Goal: Task Accomplishment & Management: Use online tool/utility

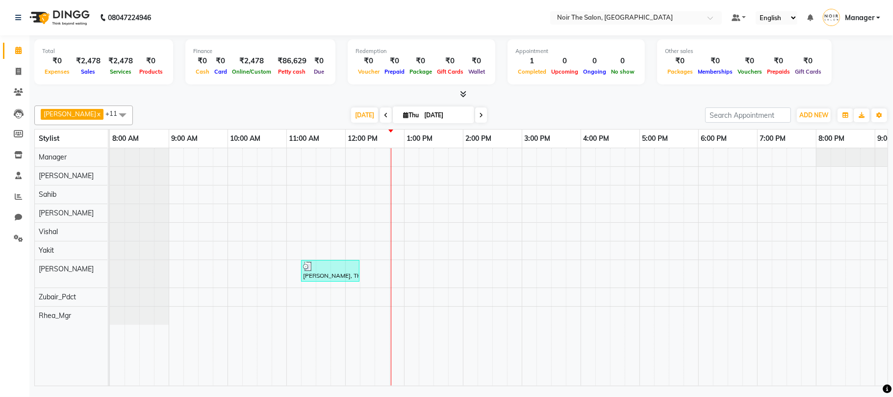
scroll to position [0, 105]
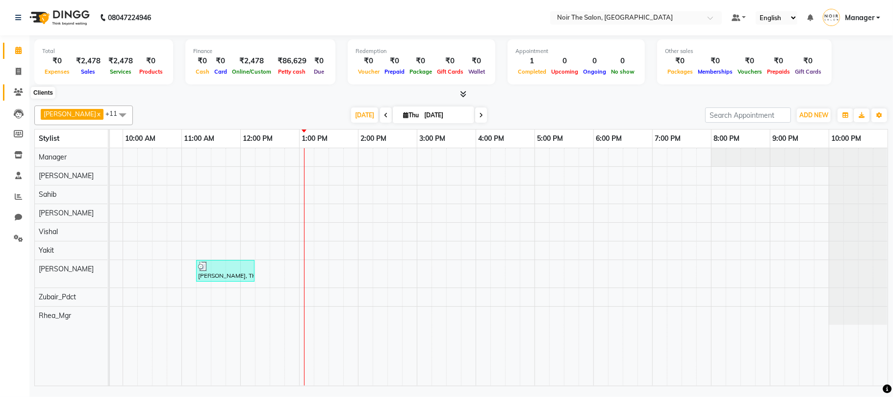
click at [15, 90] on icon at bounding box center [18, 91] width 9 height 7
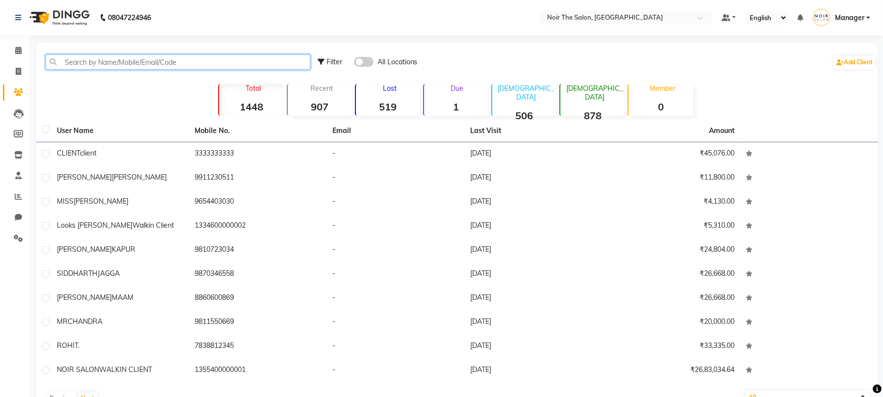
click at [162, 57] on input "text" at bounding box center [178, 61] width 265 height 15
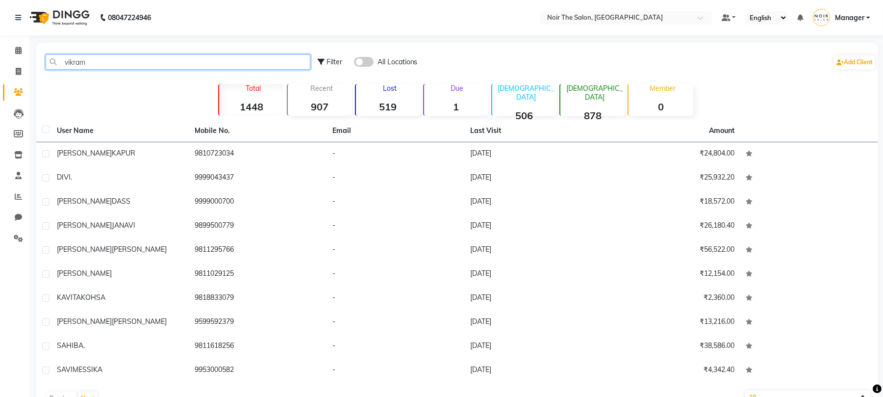
click at [119, 68] on input "vikram" at bounding box center [178, 61] width 265 height 15
click at [125, 60] on input "vikram" at bounding box center [178, 61] width 265 height 15
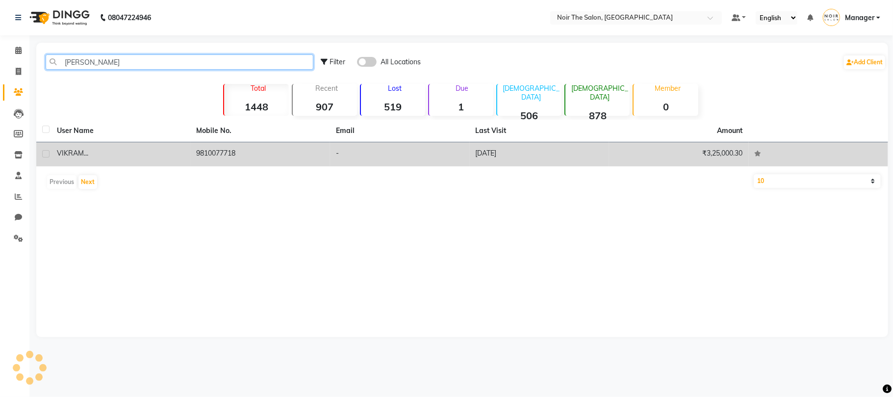
type input "[PERSON_NAME]"
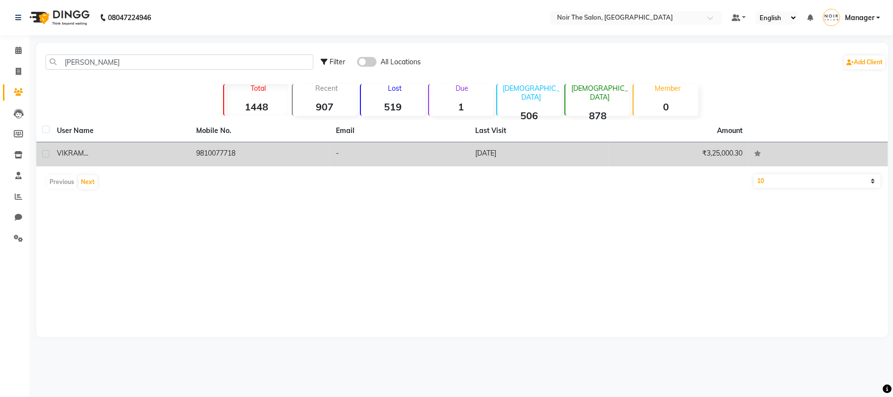
drag, startPoint x: 247, startPoint y: 148, endPoint x: 191, endPoint y: 156, distance: 56.5
click at [191, 156] on td "9810077718" at bounding box center [261, 154] width 140 height 24
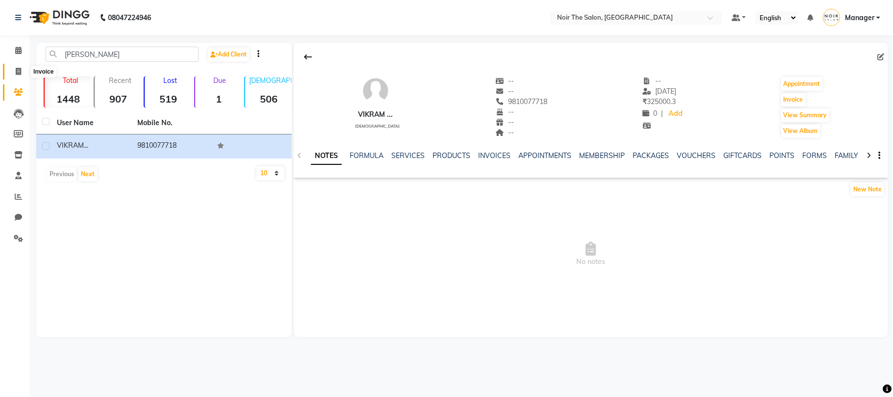
click at [18, 68] on icon at bounding box center [18, 71] width 5 height 7
select select "service"
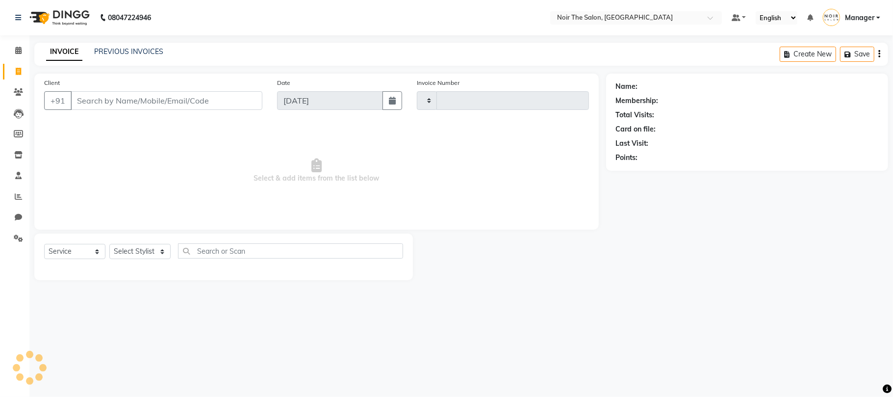
type input "3137"
select select "8026"
click at [116, 101] on input "Client" at bounding box center [167, 100] width 192 height 19
type input "9810077718"
select select "1: Object"
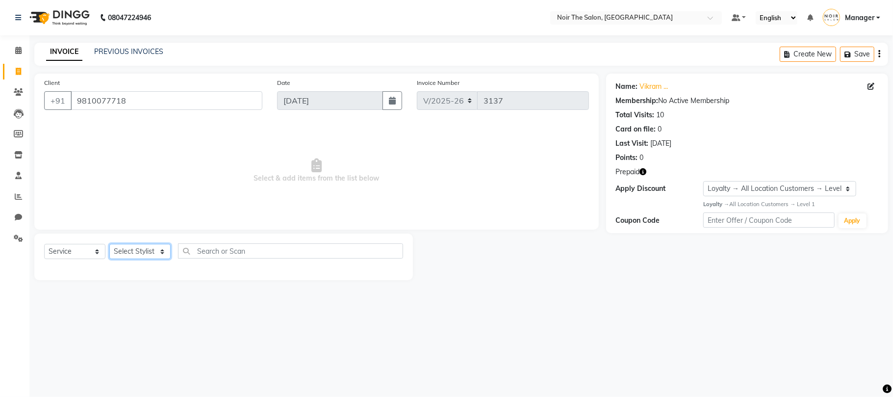
click at [139, 249] on select "Select Stylist Aalam Abhishek_Mgr Abhishek_Pdct [PERSON_NAME] Counter_Sales Gau…" at bounding box center [139, 251] width 61 height 15
select select "72625"
click at [109, 244] on select "Select Stylist Aalam Abhishek_Mgr Abhishek_Pdct [PERSON_NAME] Counter_Sales Gau…" at bounding box center [139, 251] width 61 height 15
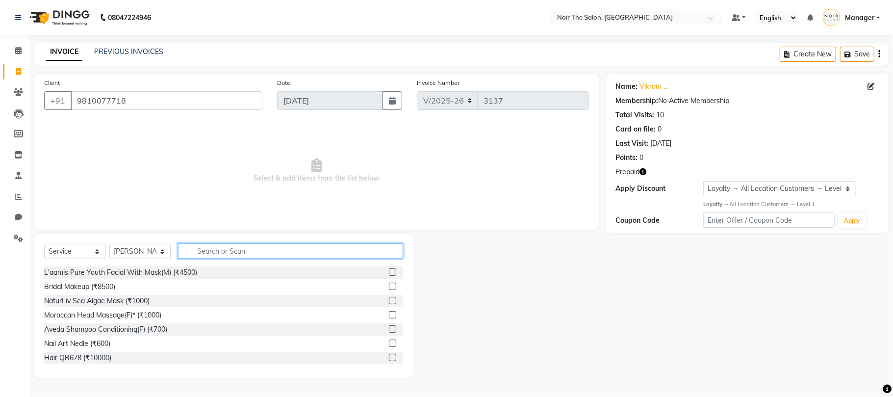
click at [212, 254] on input "text" at bounding box center [290, 250] width 225 height 15
type input "cut"
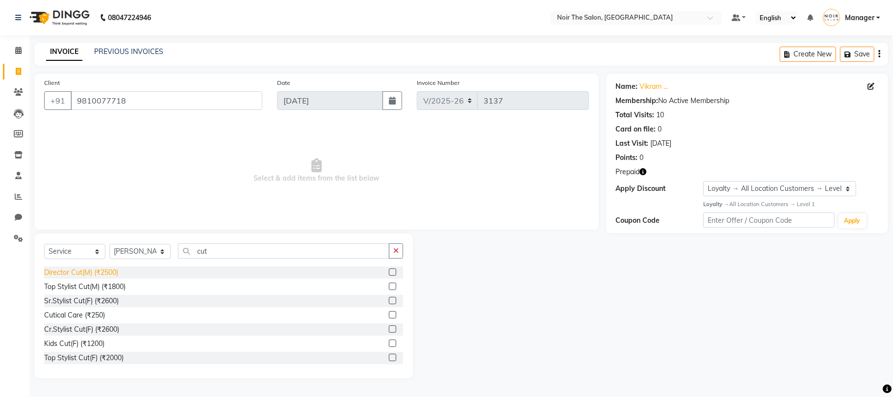
click at [97, 267] on div "Director Cut(M) (₹2500)" at bounding box center [81, 272] width 74 height 10
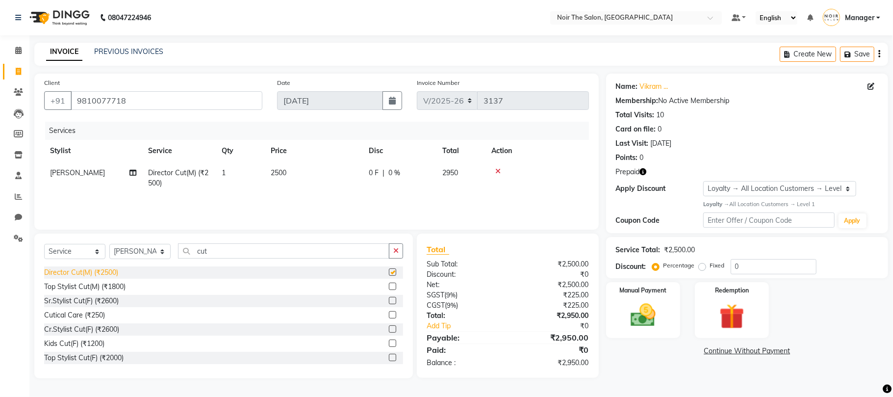
checkbox input "false"
click at [642, 169] on icon "button" at bounding box center [643, 171] width 7 height 7
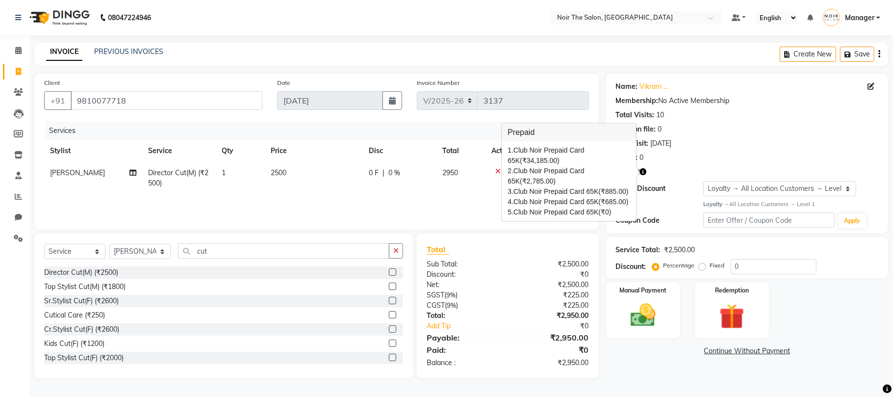
click at [642, 169] on icon "button" at bounding box center [643, 171] width 7 height 7
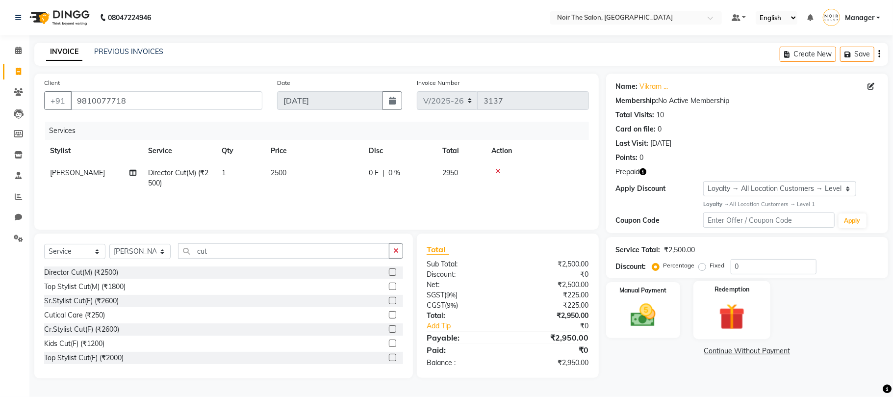
click at [736, 320] on img at bounding box center [732, 316] width 43 height 32
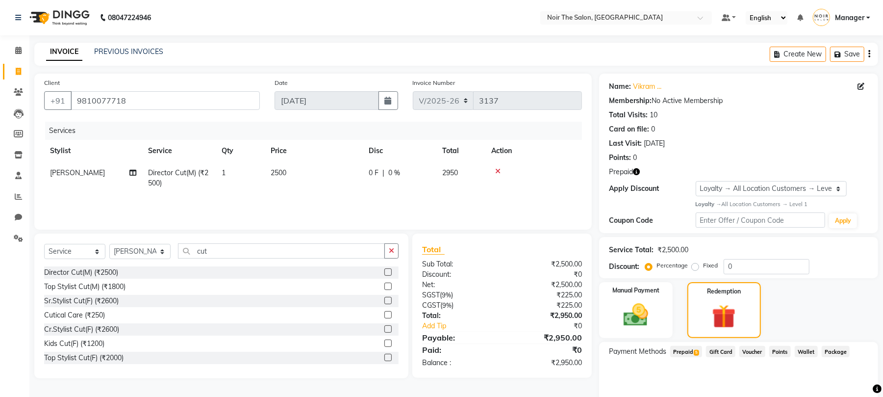
click at [687, 350] on span "Prepaid 5" at bounding box center [686, 351] width 32 height 11
click at [832, 365] on button "Add" at bounding box center [845, 369] width 36 height 17
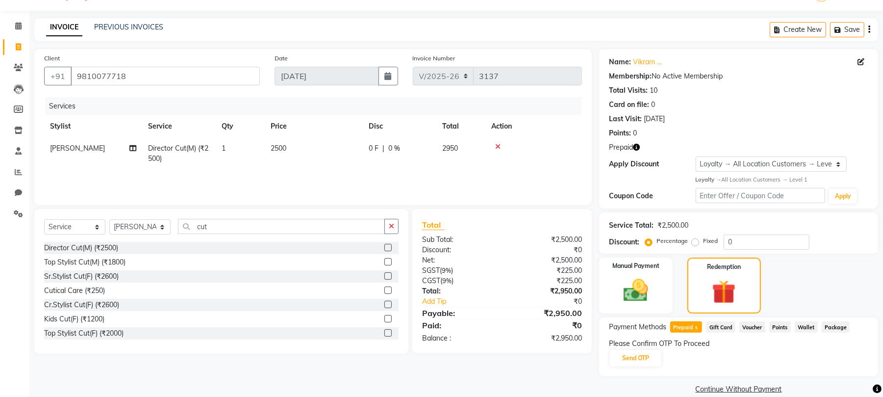
scroll to position [38, 0]
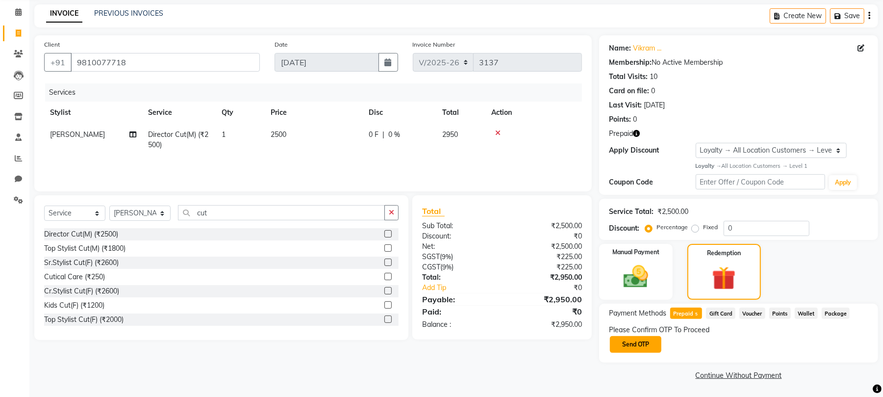
click at [638, 346] on button "Send OTP" at bounding box center [635, 344] width 51 height 17
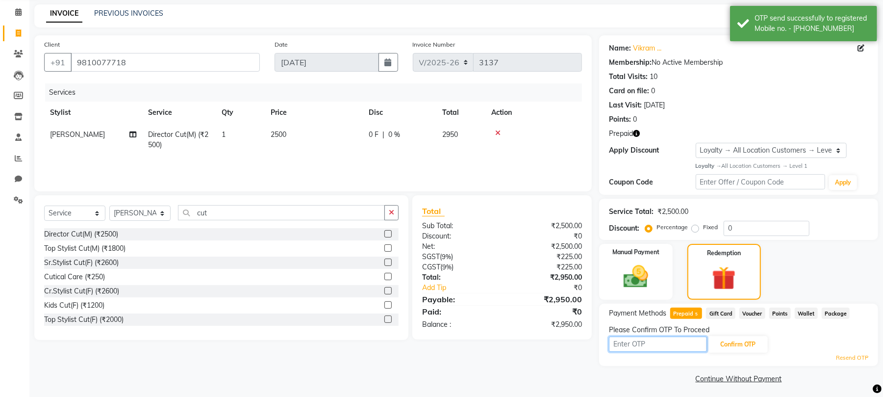
click at [636, 350] on input "text" at bounding box center [658, 343] width 98 height 15
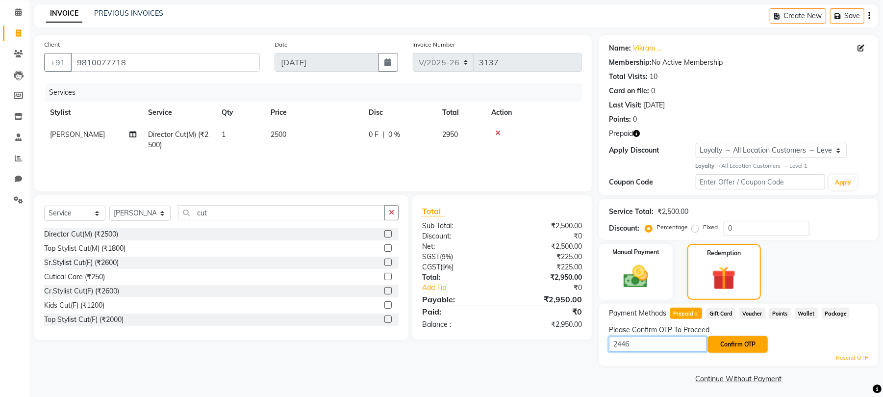
type input "2446"
click at [738, 341] on button "Confirm OTP" at bounding box center [738, 344] width 60 height 17
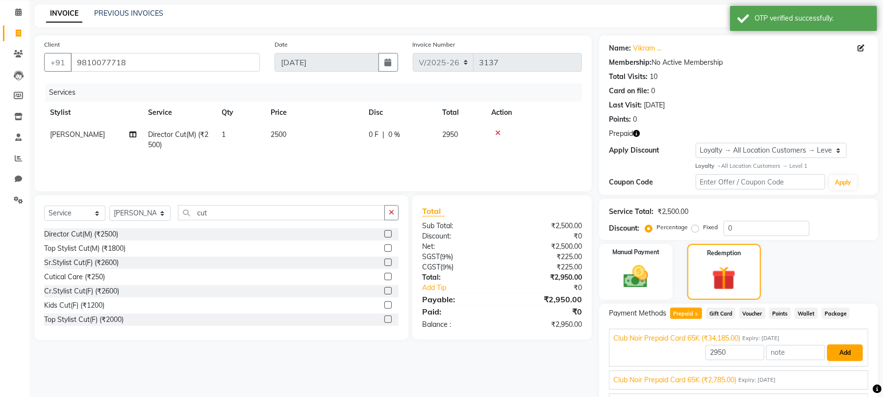
click at [833, 353] on button "Add" at bounding box center [845, 352] width 36 height 17
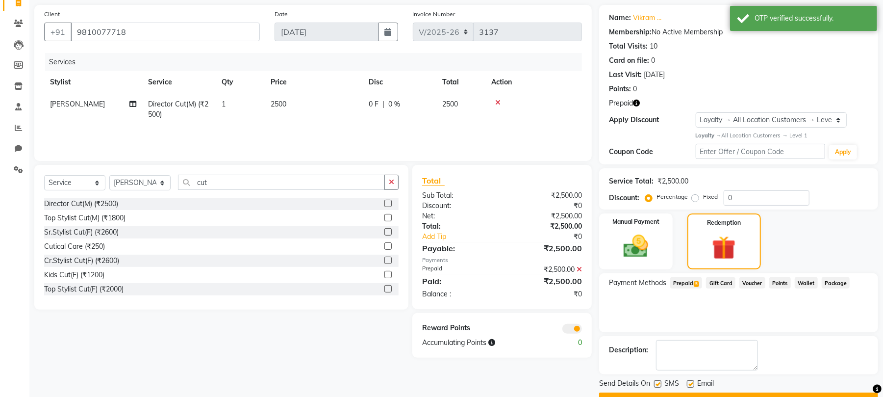
scroll to position [95, 0]
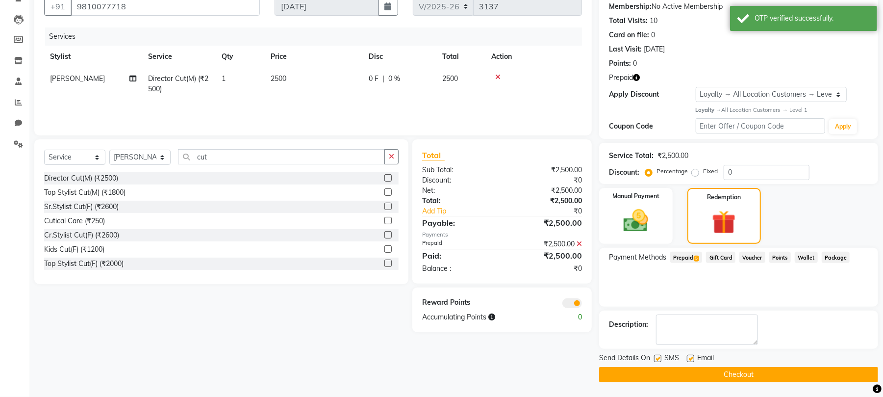
click at [659, 356] on label at bounding box center [657, 358] width 7 height 7
click at [659, 356] on input "checkbox" at bounding box center [657, 359] width 6 height 6
checkbox input "false"
click at [693, 356] on label at bounding box center [690, 358] width 7 height 7
click at [693, 356] on input "checkbox" at bounding box center [690, 359] width 6 height 6
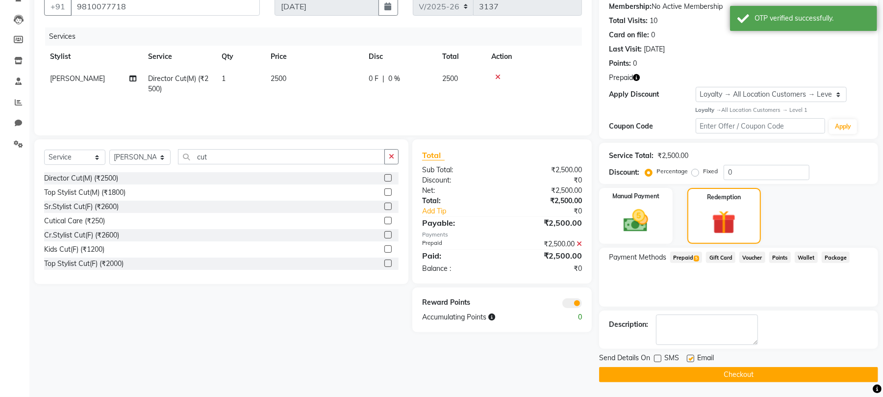
checkbox input "false"
drag, startPoint x: 686, startPoint y: 374, endPoint x: 624, endPoint y: 360, distance: 62.8
click at [684, 375] on button "Checkout" at bounding box center [738, 374] width 279 height 15
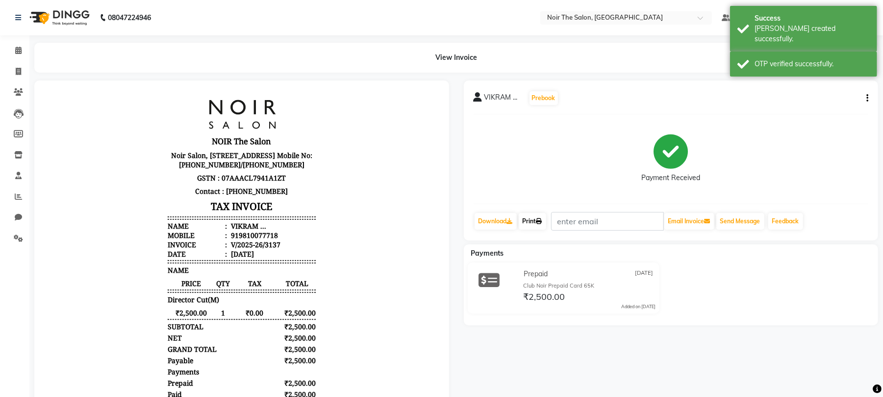
click at [537, 216] on link "Print" at bounding box center [532, 221] width 27 height 17
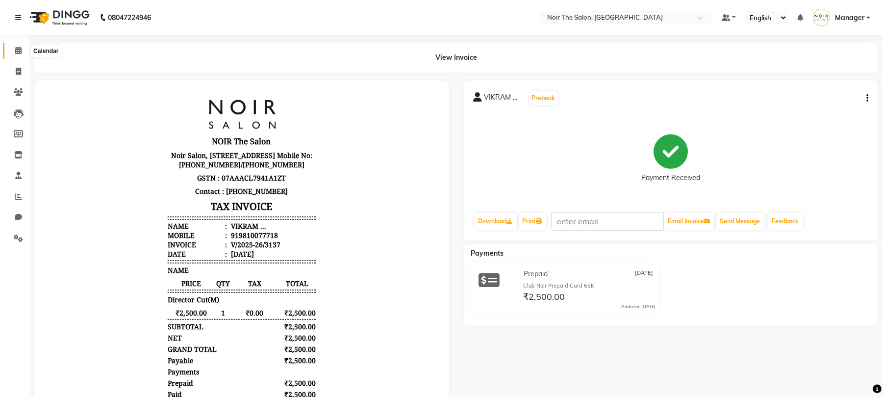
click at [14, 50] on span at bounding box center [18, 50] width 17 height 11
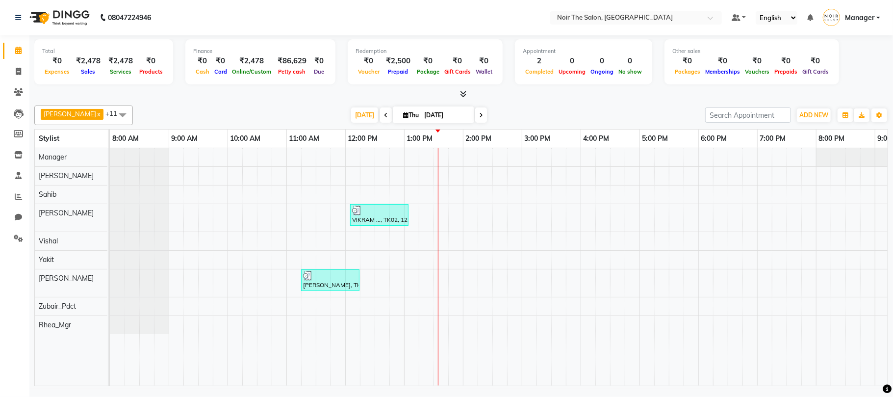
click at [466, 93] on icon at bounding box center [463, 93] width 6 height 7
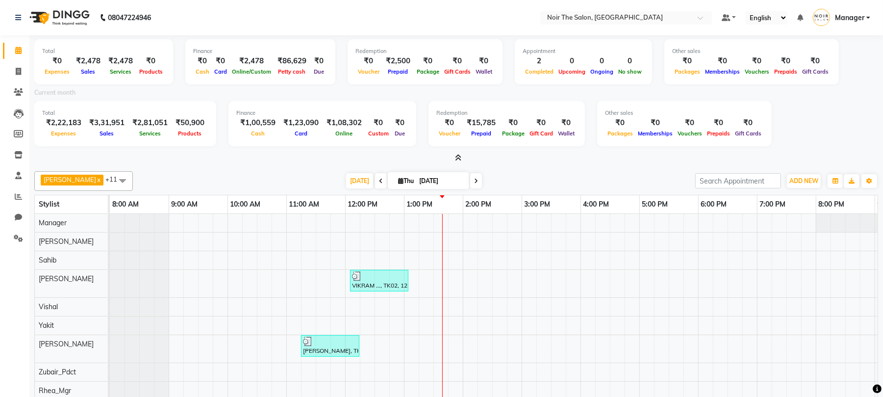
click at [458, 159] on icon at bounding box center [458, 157] width 6 height 7
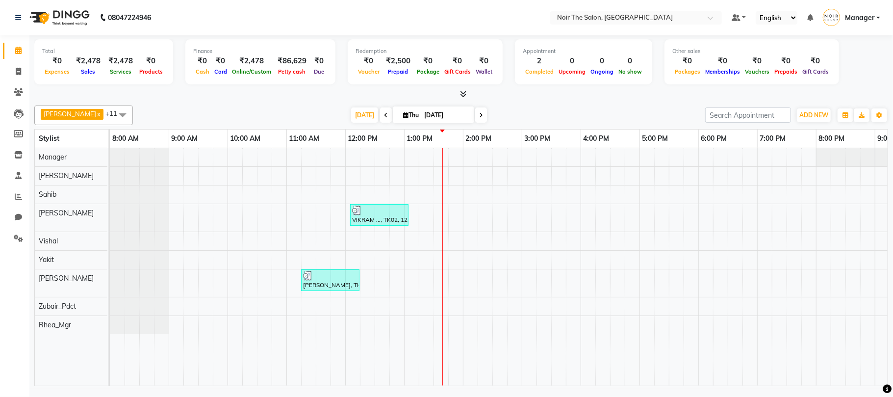
click at [465, 98] on span at bounding box center [461, 94] width 10 height 10
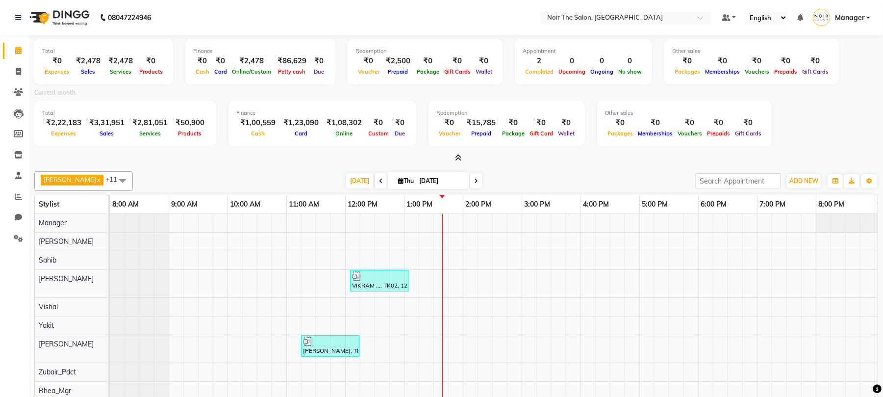
click at [455, 159] on icon at bounding box center [458, 157] width 6 height 7
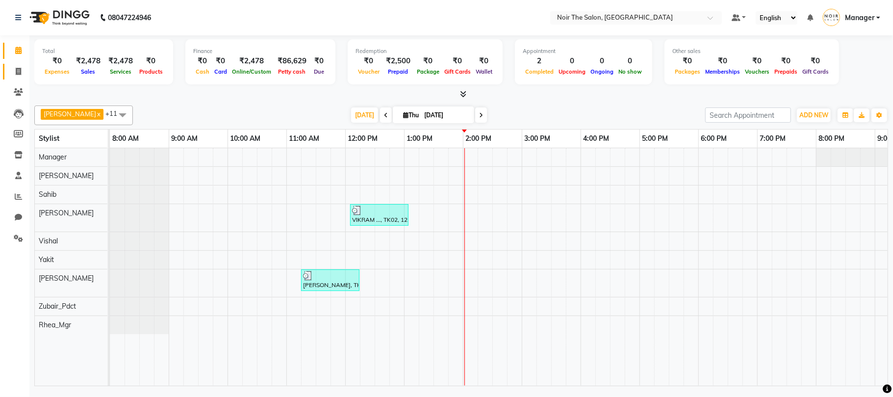
click at [10, 72] on span at bounding box center [18, 71] width 17 height 11
select select "service"
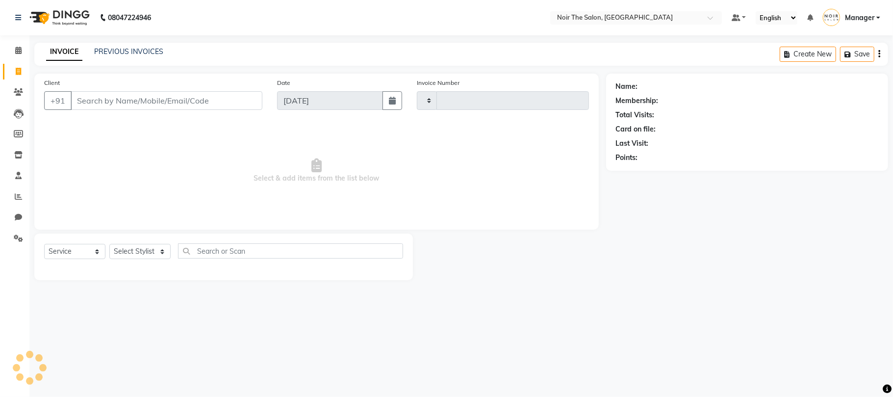
type input "3138"
select select "8026"
click at [134, 250] on select "Select Stylist" at bounding box center [139, 251] width 61 height 15
select select "82967"
click at [109, 244] on select "Select Stylist Aalam Abhishek_Mgr Abhishek_Pdct [PERSON_NAME] Counter_Sales Gau…" at bounding box center [139, 251] width 61 height 15
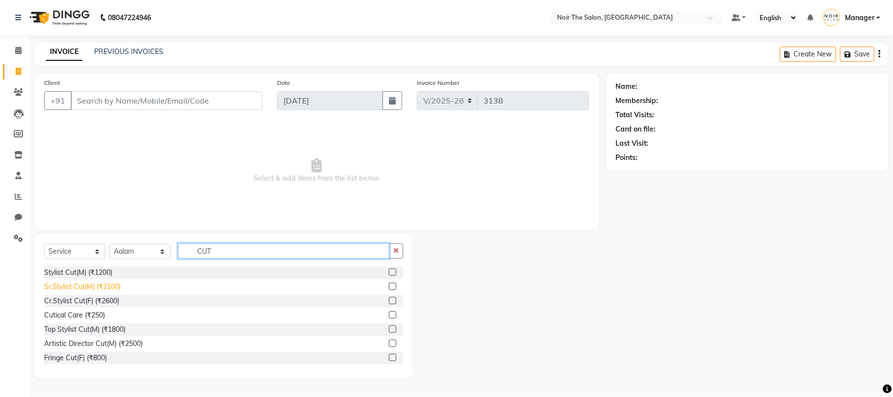
type input "CUT"
click at [100, 290] on div "Sr.Stylist Cut(M) (₹2100)" at bounding box center [82, 286] width 76 height 10
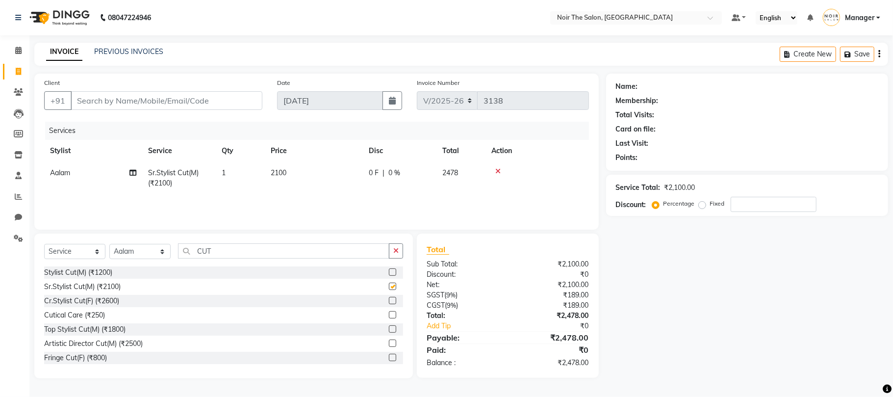
checkbox input "false"
click at [277, 166] on td "2100" at bounding box center [314, 178] width 98 height 32
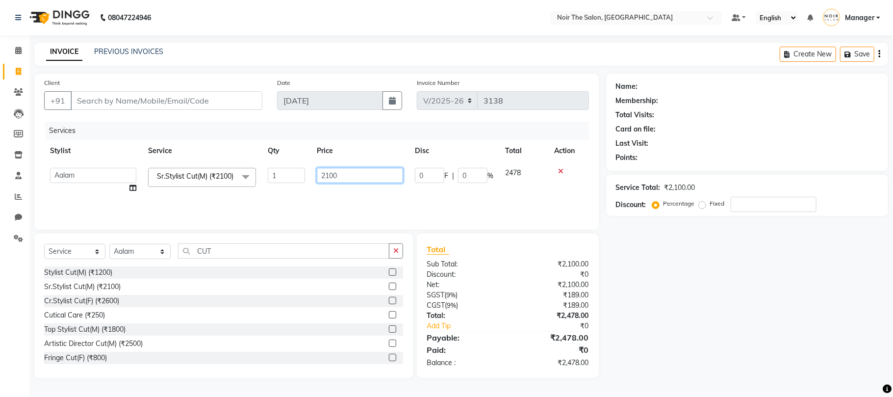
click at [323, 172] on input "2100" at bounding box center [360, 175] width 86 height 15
type input "1200"
click at [320, 179] on input "1200" at bounding box center [360, 175] width 86 height 15
click at [314, 194] on div "Services Stylist Service Qty Price Disc Total Action Aalam Abhishek_Mgr Abhishe…" at bounding box center [316, 171] width 545 height 98
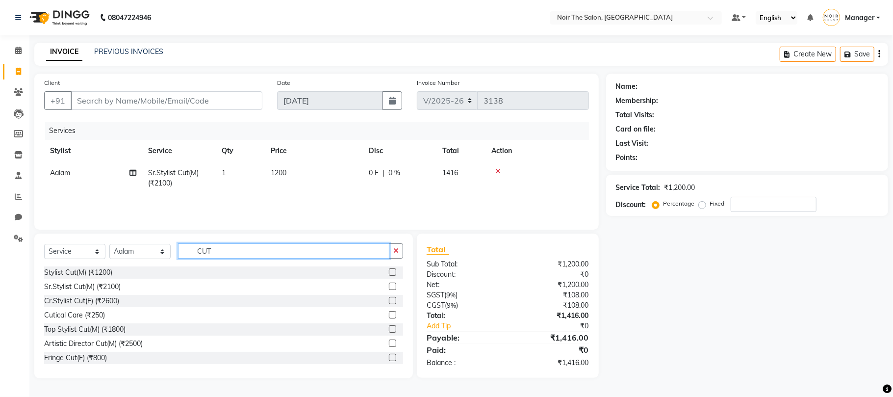
click at [259, 249] on input "CUT" at bounding box center [283, 250] width 211 height 15
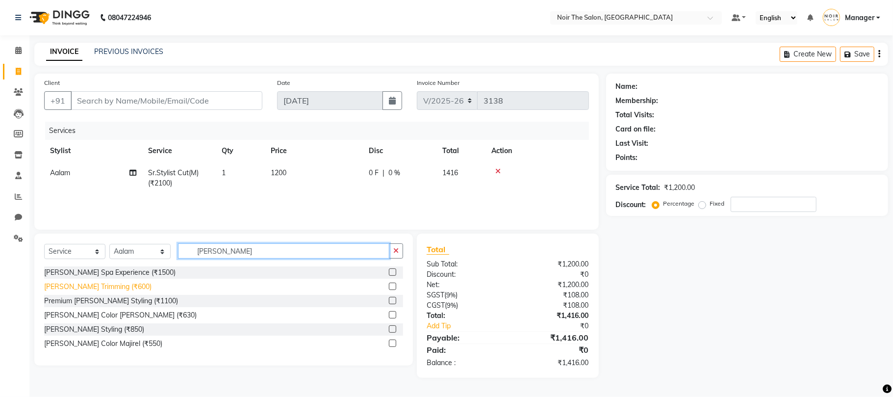
type input "[PERSON_NAME]"
click at [99, 288] on div "[PERSON_NAME] Trimming (₹600)" at bounding box center [97, 286] width 107 height 10
checkbox input "false"
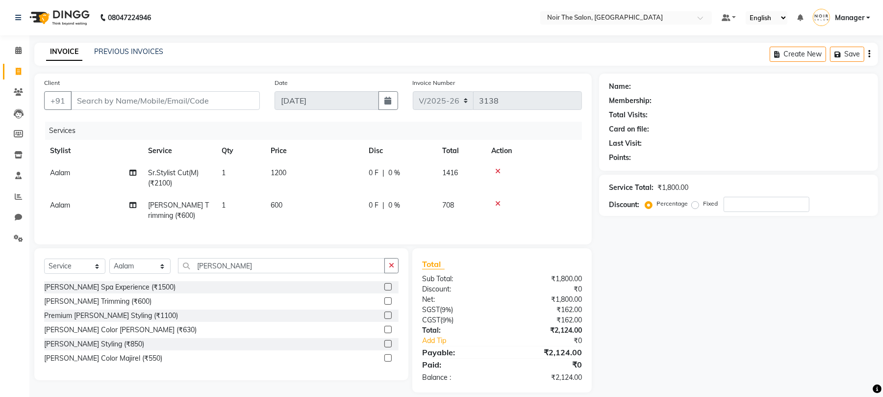
click at [283, 206] on td "600" at bounding box center [314, 210] width 98 height 32
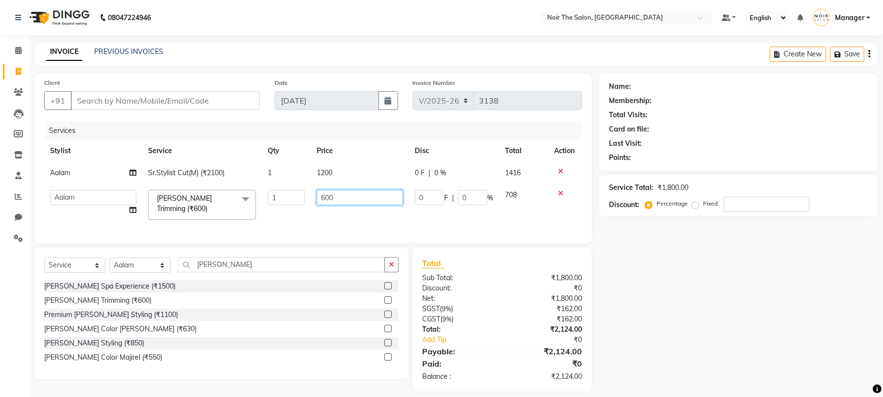
click at [324, 200] on input "600" at bounding box center [360, 197] width 86 height 15
type input "850"
click at [305, 221] on tr "Aalam Abhishek_Mgr Abhishek_Pdct [PERSON_NAME] Counter_Sales Gaurav_Asst Manage…" at bounding box center [313, 205] width 538 height 42
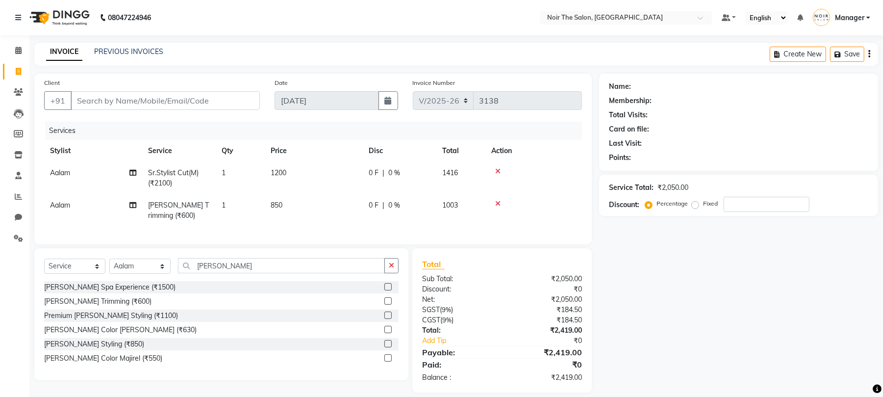
click at [276, 173] on span "1200" at bounding box center [279, 172] width 16 height 9
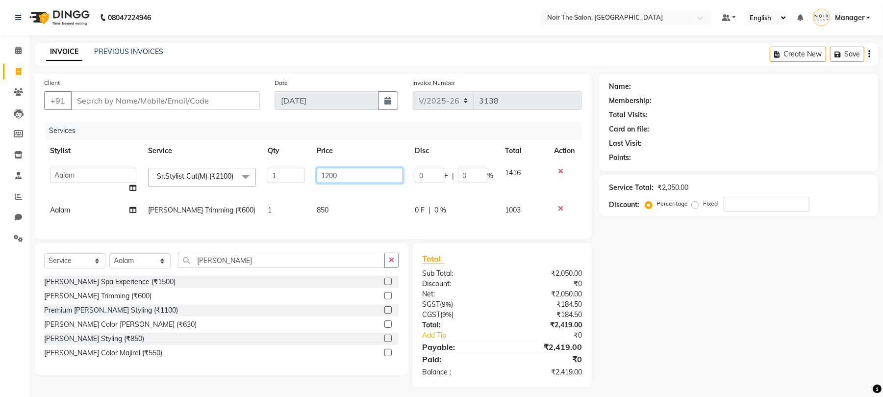
click at [334, 173] on input "1200" at bounding box center [360, 175] width 86 height 15
type input "1000"
click at [323, 201] on tbody "Aalam Abhishek_Mgr Abhishek_Pdct [PERSON_NAME] Counter_Sales Gaurav_Asst Manage…" at bounding box center [313, 191] width 538 height 59
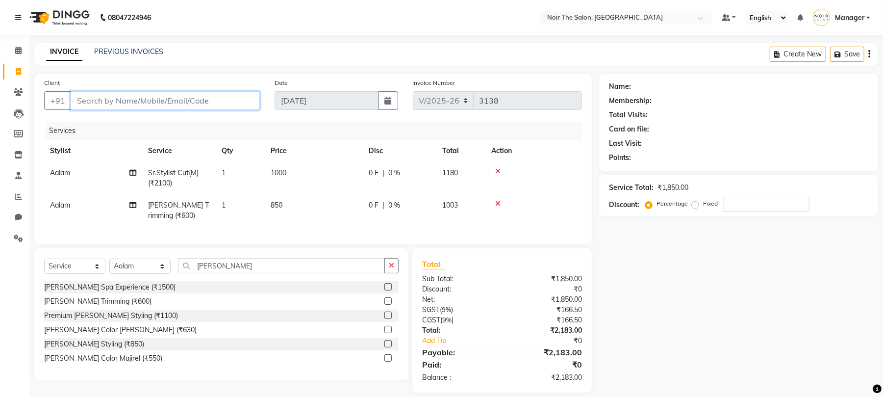
click at [132, 102] on input "Client" at bounding box center [165, 100] width 189 height 19
type input "8"
type input "0"
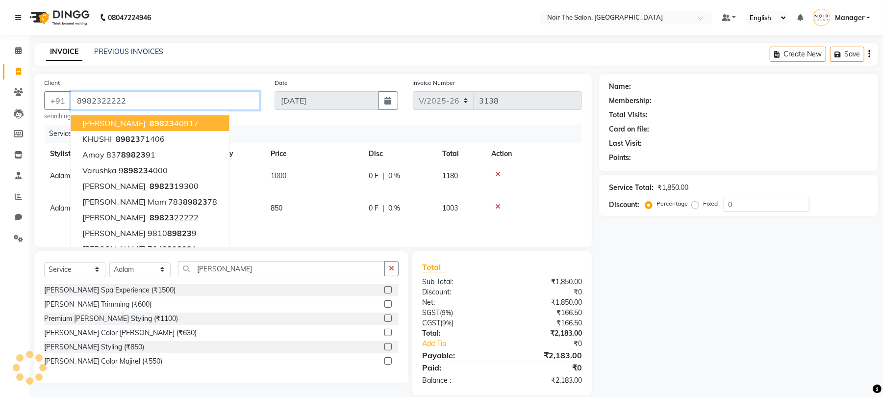
type input "8982322222"
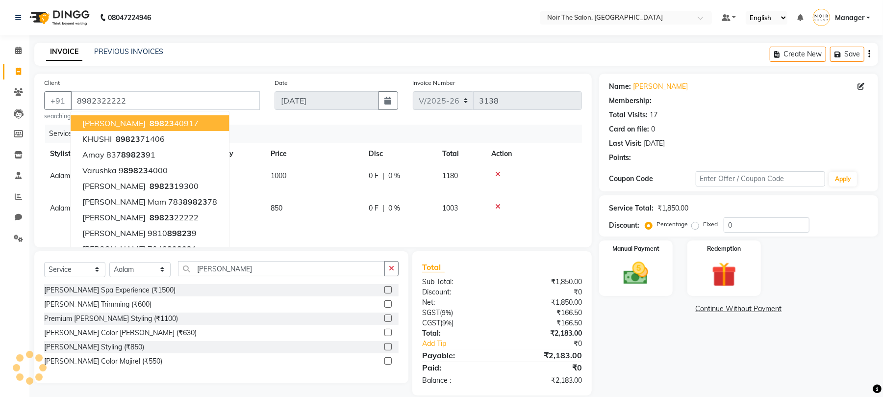
select select "1: Object"
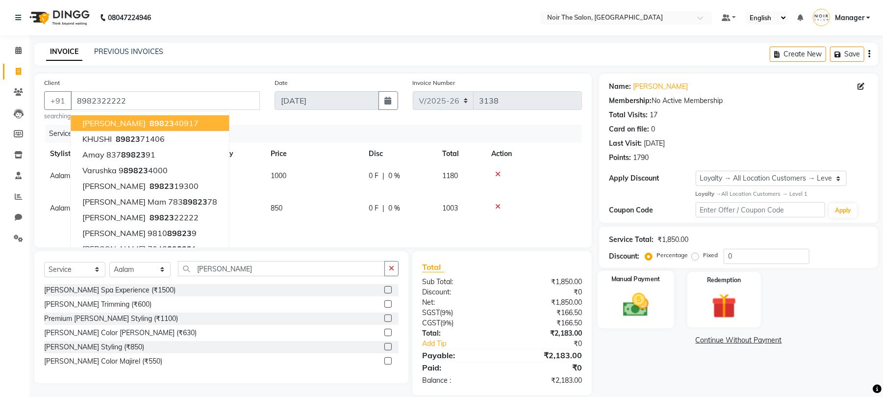
click at [642, 313] on img at bounding box center [636, 305] width 42 height 30
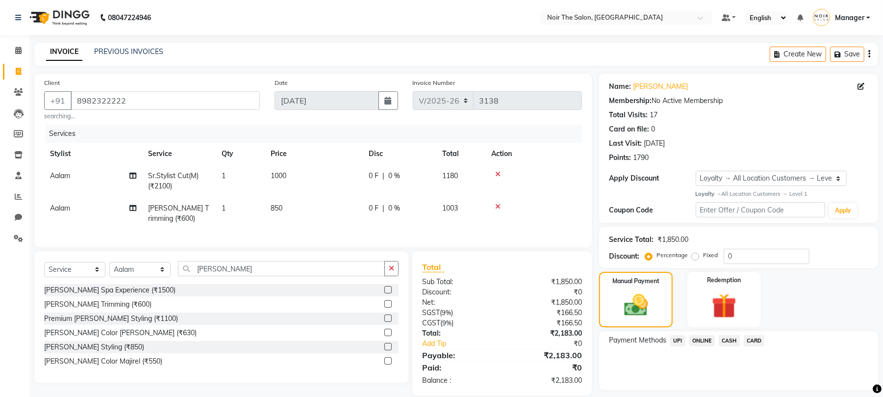
click at [674, 341] on span "UPI" at bounding box center [677, 340] width 15 height 11
click at [723, 393] on button "Add Payment" at bounding box center [785, 392] width 168 height 15
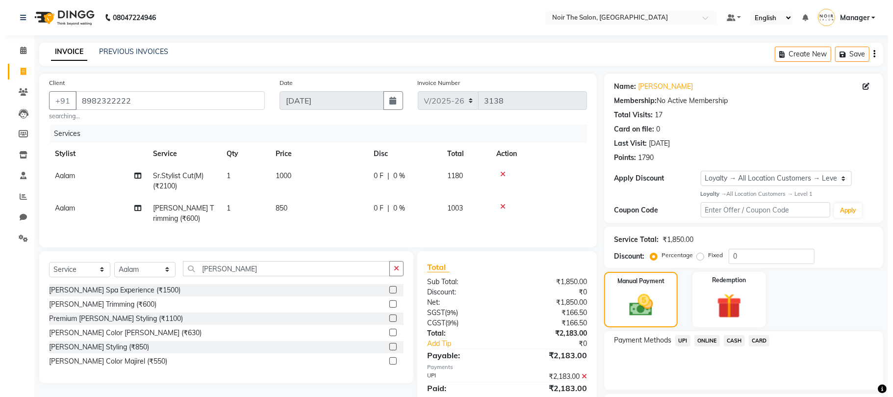
scroll to position [92, 0]
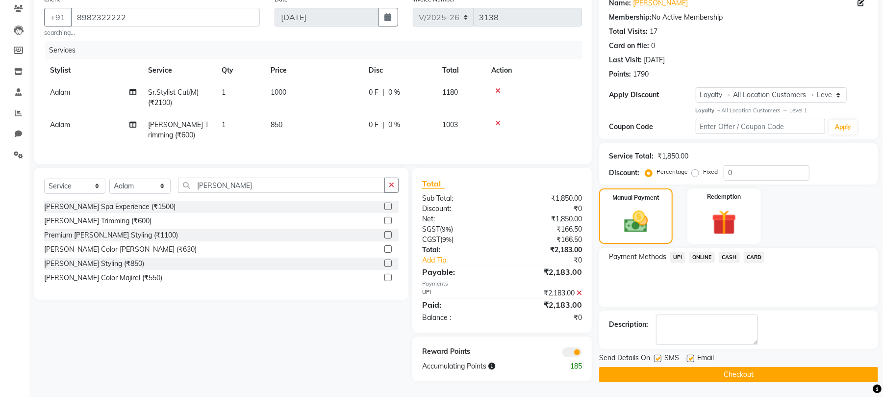
click at [577, 350] on span at bounding box center [572, 352] width 20 height 10
click at [582, 354] on input "checkbox" at bounding box center [582, 354] width 0 height 0
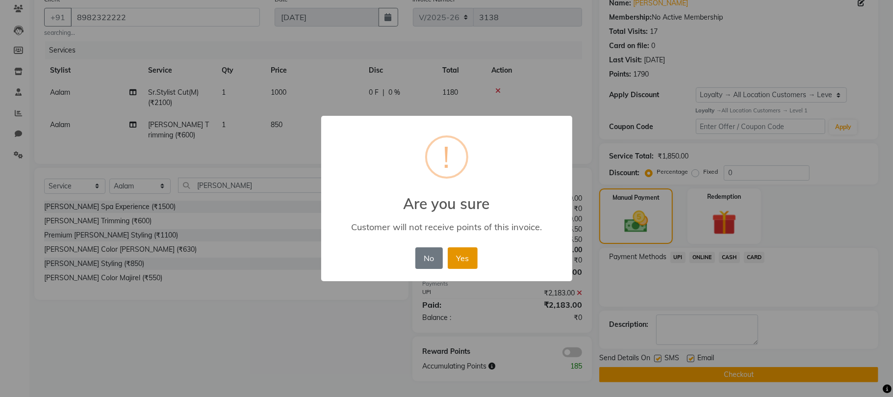
click at [470, 257] on button "Yes" at bounding box center [463, 258] width 30 height 22
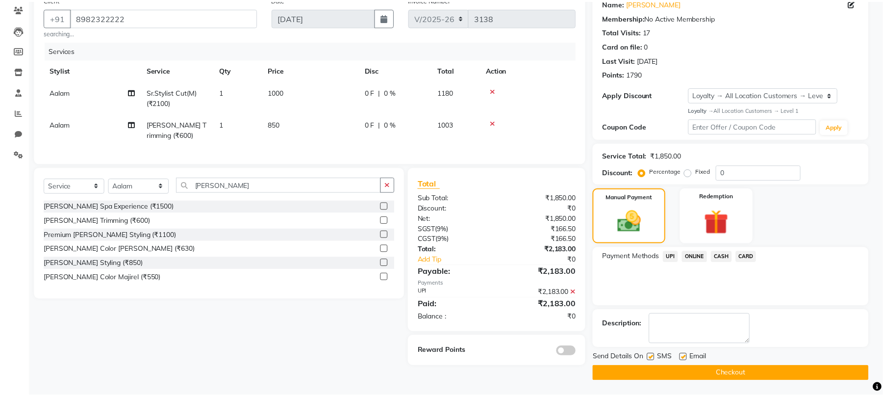
scroll to position [84, 0]
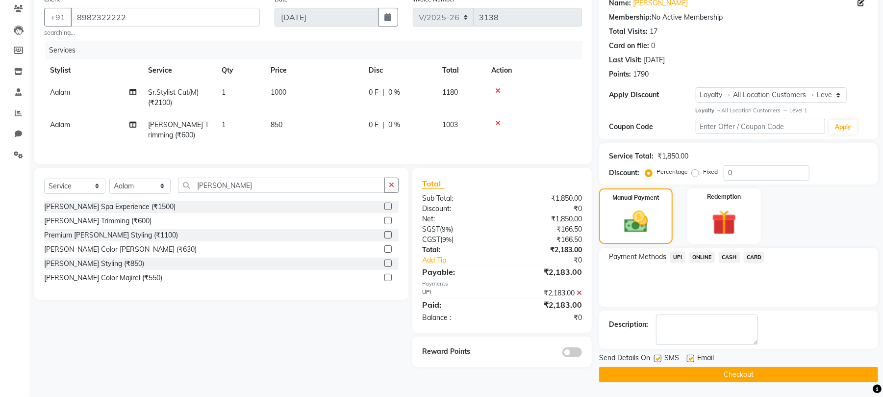
click at [691, 358] on label at bounding box center [690, 358] width 7 height 7
click at [691, 358] on input "checkbox" at bounding box center [690, 359] width 6 height 6
checkbox input "false"
click at [691, 375] on button "Checkout" at bounding box center [738, 374] width 279 height 15
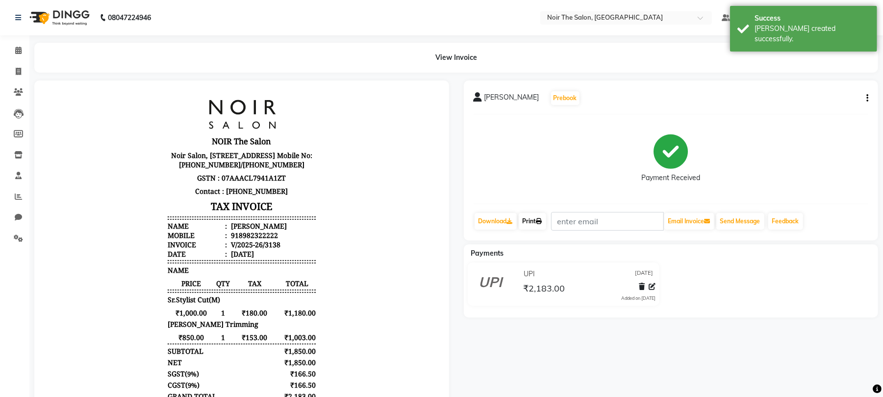
click at [542, 226] on link "Print" at bounding box center [532, 221] width 27 height 17
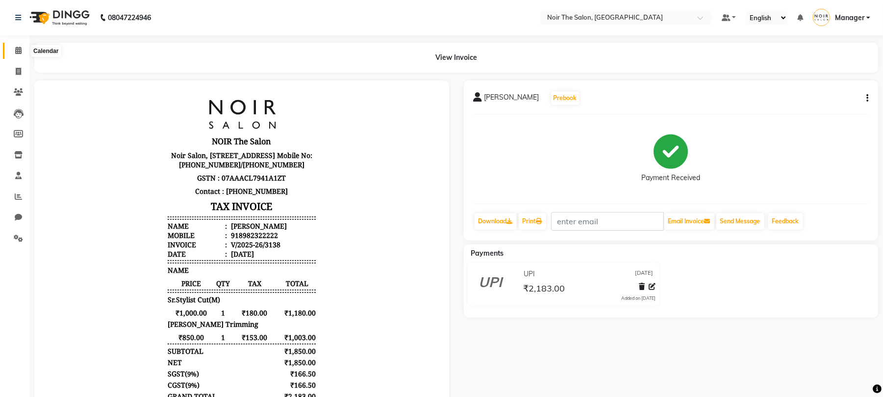
click at [10, 48] on span at bounding box center [18, 50] width 17 height 11
